Goal: Information Seeking & Learning: Learn about a topic

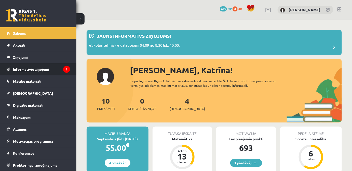
click at [40, 69] on legend "Informatīvie ziņojumi 1" at bounding box center [41, 69] width 57 height 12
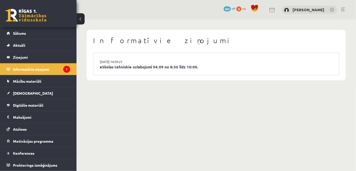
click at [160, 70] on li "03.09.2025 14:59:21 eSkolas tehniskie uzlabojumi 04.09 no 8:30 līdz 10:00." at bounding box center [216, 64] width 246 height 22
click at [160, 69] on link "eSkolas tehniskie uzlabojumi 04.09 no 8:30 līdz 10:00." at bounding box center [216, 67] width 233 height 6
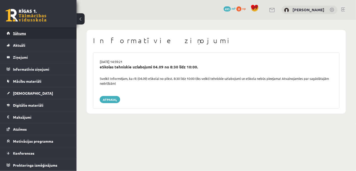
click at [19, 38] on link "Sākums" at bounding box center [38, 33] width 63 height 12
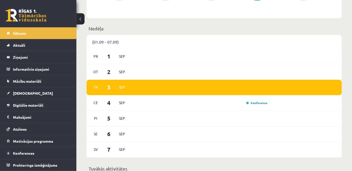
scroll to position [185, 0]
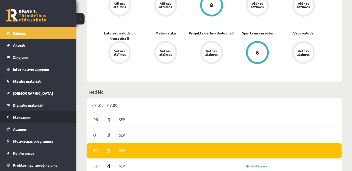
click at [29, 114] on legend "Maksājumi 0" at bounding box center [41, 117] width 57 height 12
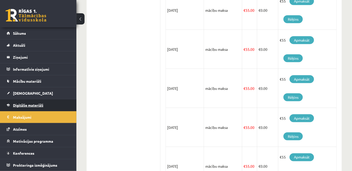
click at [29, 107] on link "Digitālie materiāli" at bounding box center [38, 105] width 63 height 12
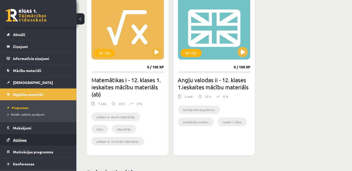
scroll to position [20, 0]
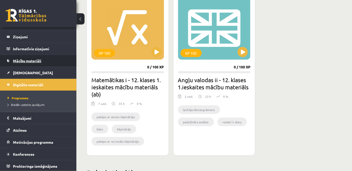
click at [26, 62] on span "Mācību materiāli" at bounding box center [27, 60] width 28 height 5
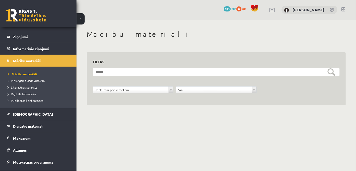
click at [139, 86] on form "**********" at bounding box center [216, 83] width 247 height 31
